Goal: Transaction & Acquisition: Obtain resource

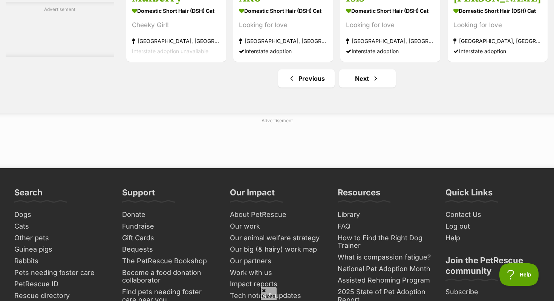
scroll to position [3585, 0]
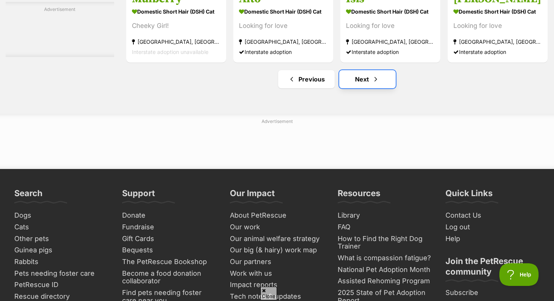
click at [363, 86] on link "Next" at bounding box center [367, 79] width 57 height 18
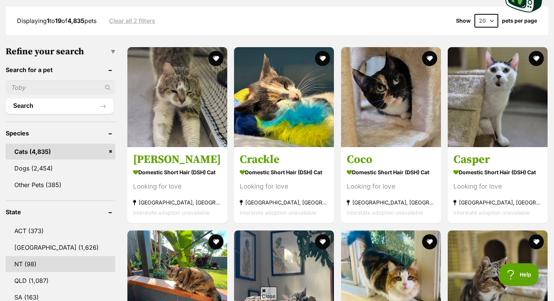
scroll to position [123, 0]
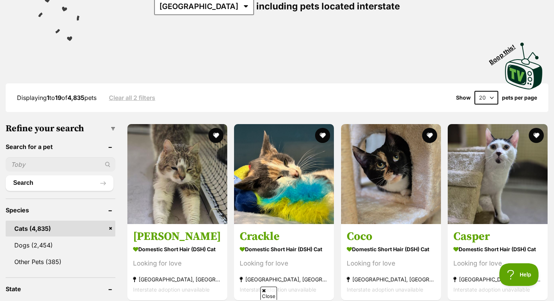
click at [48, 157] on input "text" at bounding box center [61, 164] width 110 height 14
type input "Bo"
click at [6, 175] on button "Search" at bounding box center [60, 182] width 108 height 15
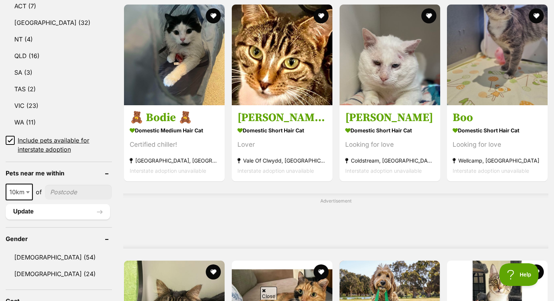
scroll to position [364, 0]
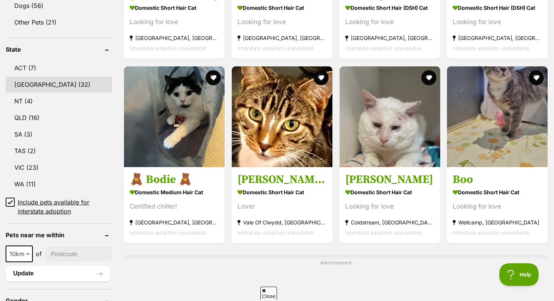
click at [52, 81] on link "NSW (32)" at bounding box center [59, 85] width 106 height 16
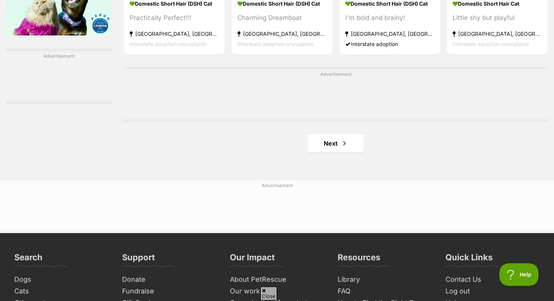
scroll to position [1269, 0]
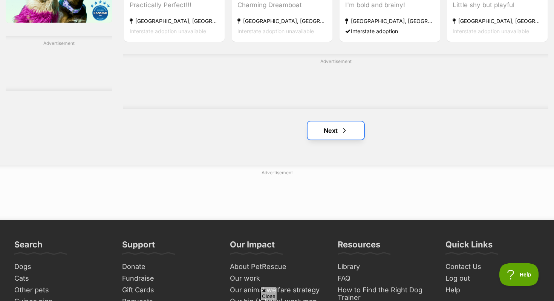
click at [334, 129] on link "Next" at bounding box center [336, 130] width 57 height 18
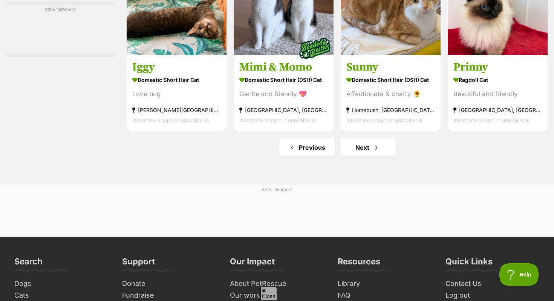
scroll to position [3671, 0]
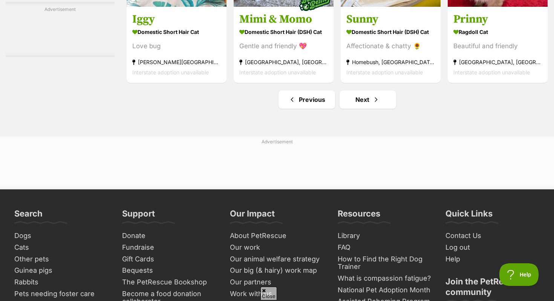
click at [361, 109] on link "Next" at bounding box center [368, 99] width 57 height 18
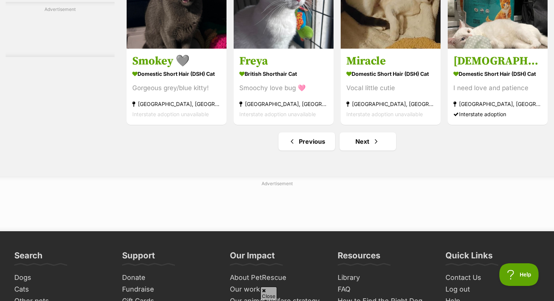
scroll to position [3582, 0]
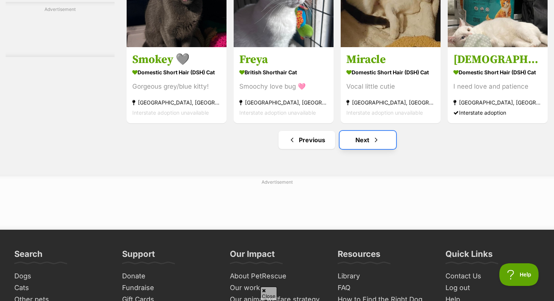
click at [357, 149] on link "Next" at bounding box center [368, 140] width 57 height 18
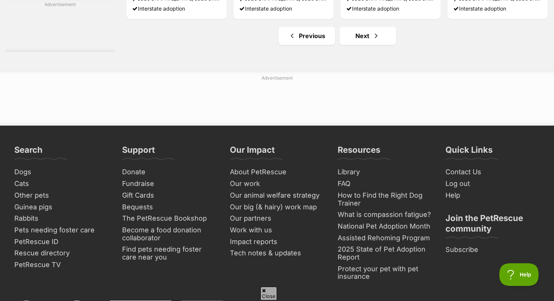
scroll to position [3685, 0]
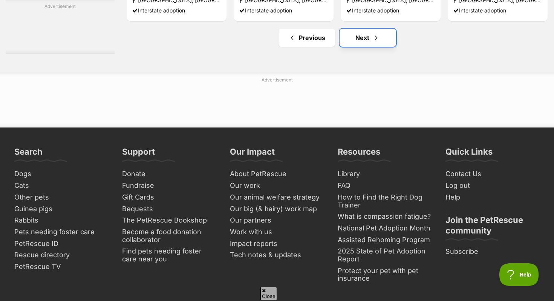
click at [376, 42] on span "Next page" at bounding box center [377, 37] width 8 height 9
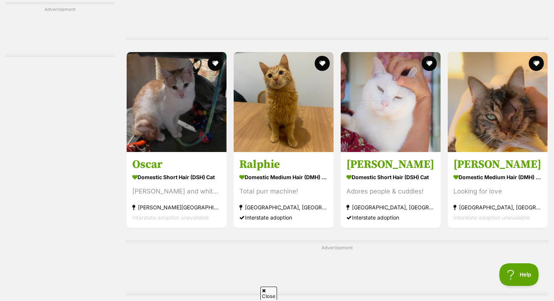
scroll to position [2139, 0]
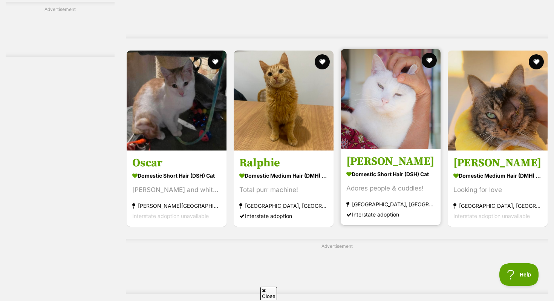
click at [353, 130] on img at bounding box center [391, 99] width 100 height 100
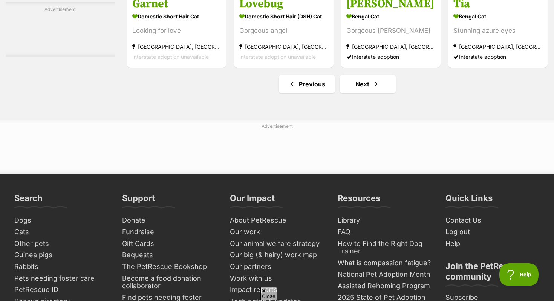
scroll to position [3714, 0]
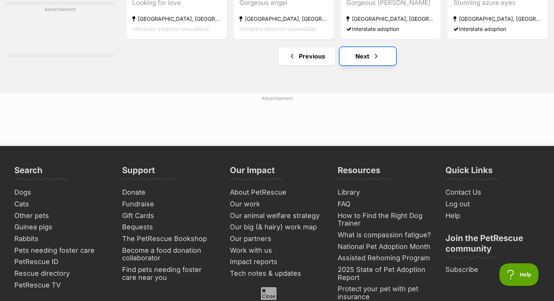
click at [367, 60] on link "Next" at bounding box center [368, 56] width 57 height 18
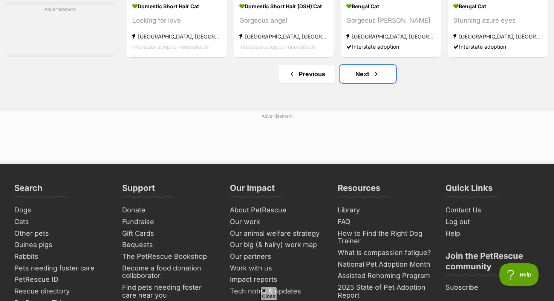
scroll to position [3683, 0]
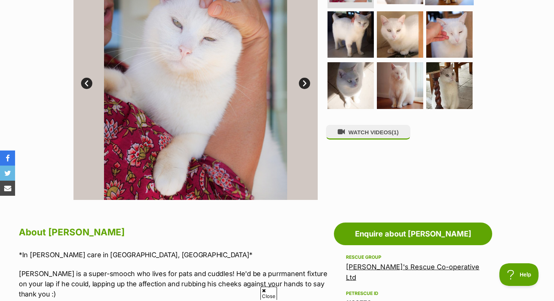
scroll to position [226, 0]
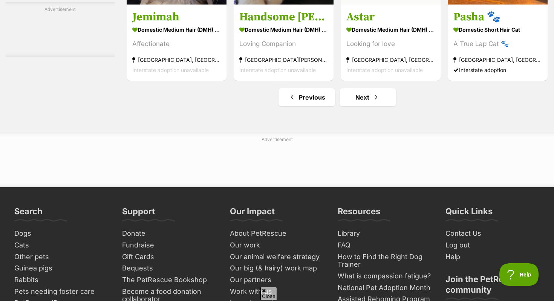
scroll to position [3709, 0]
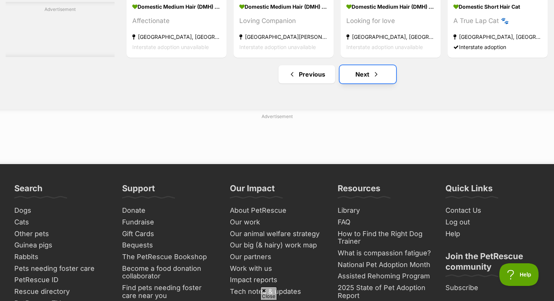
click at [356, 82] on link "Next" at bounding box center [368, 74] width 57 height 18
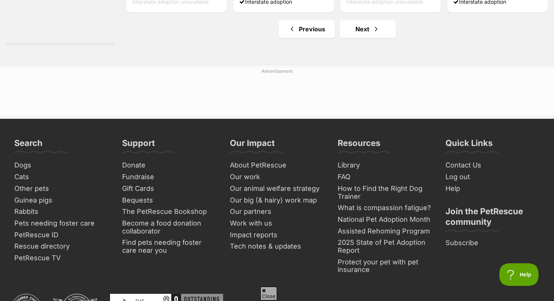
scroll to position [3693, 0]
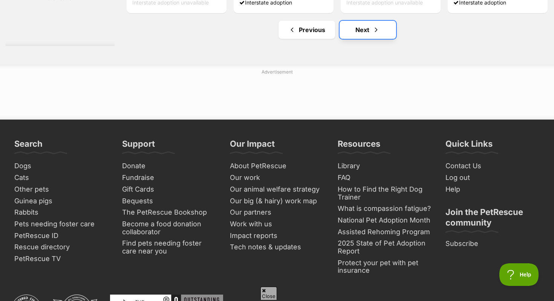
click at [372, 34] on link "Next" at bounding box center [368, 30] width 57 height 18
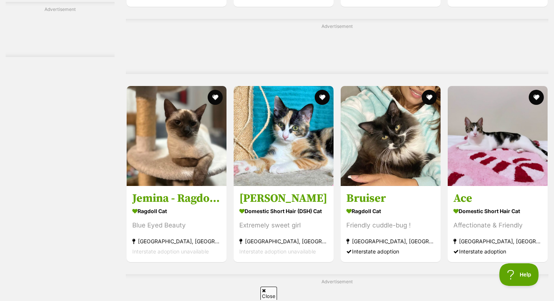
scroll to position [2115, 0]
